Goal: Find specific page/section: Find specific page/section

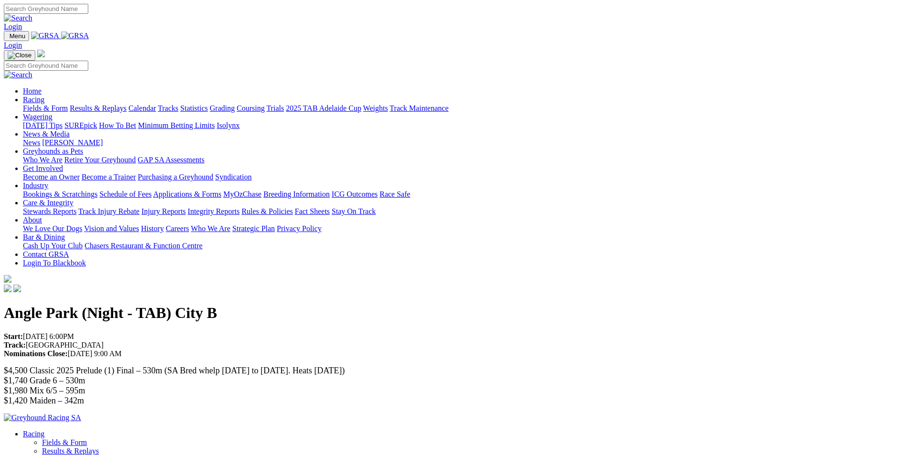
click at [44, 95] on link "Racing" at bounding box center [33, 99] width 21 height 8
click at [156, 104] on link "Calendar" at bounding box center [142, 108] width 28 height 8
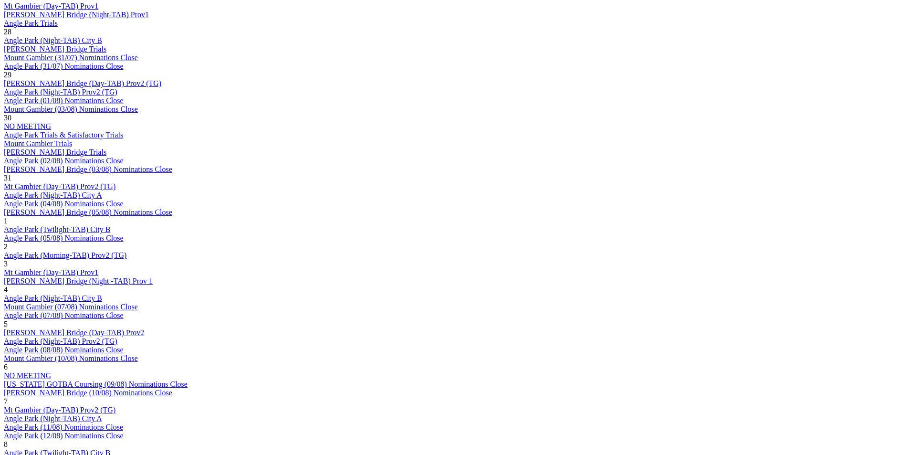
scroll to position [668, 0]
